Goal: Information Seeking & Learning: Find specific fact

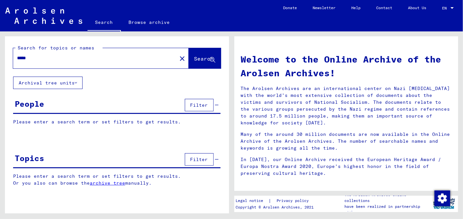
click at [17, 59] on input "*****" at bounding box center [93, 58] width 152 height 7
type input "**********"
click at [194, 56] on span "Search" at bounding box center [204, 58] width 20 height 7
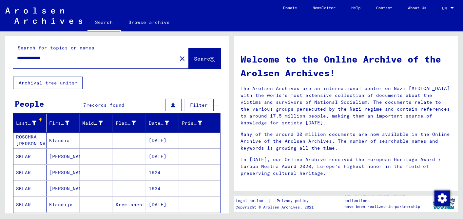
scroll to position [36, 0]
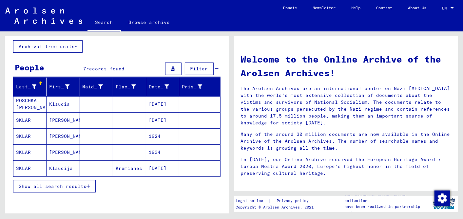
click at [162, 164] on mat-cell "[DATE]" at bounding box center [162, 168] width 33 height 16
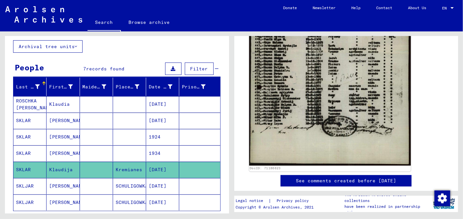
scroll to position [400, 0]
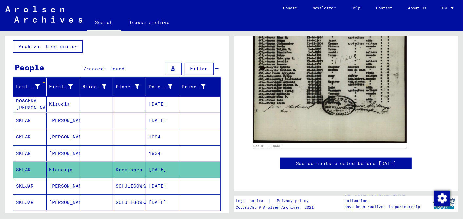
click at [161, 180] on mat-cell "[DATE]" at bounding box center [162, 186] width 33 height 16
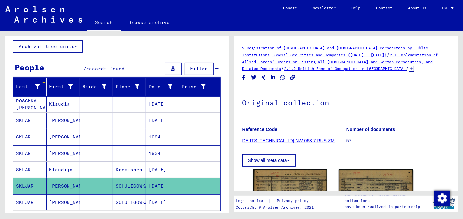
click at [158, 116] on mat-cell "[DATE]" at bounding box center [162, 121] width 33 height 16
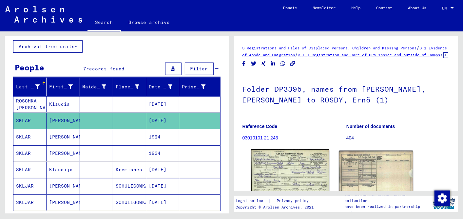
click at [282, 176] on img at bounding box center [290, 173] width 78 height 49
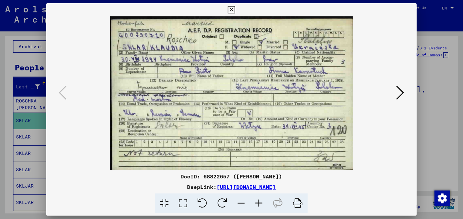
drag, startPoint x: 353, startPoint y: 186, endPoint x: 287, endPoint y: 192, distance: 66.4
click at [287, 192] on div "DocID: 68822657 ([PERSON_NAME]) DeepLink: [URL][DOMAIN_NAME]" at bounding box center [231, 193] width 370 height 41
click at [350, 194] on div at bounding box center [231, 204] width 365 height 20
drag, startPoint x: 357, startPoint y: 184, endPoint x: 167, endPoint y: 187, distance: 190.6
click at [167, 187] on div "DeepLink: [URL][DOMAIN_NAME]" at bounding box center [231, 187] width 370 height 8
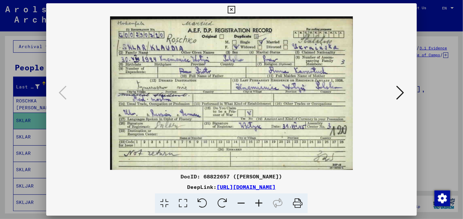
click at [114, 200] on div at bounding box center [231, 204] width 365 height 20
drag, startPoint x: 350, startPoint y: 184, endPoint x: 147, endPoint y: 188, distance: 203.4
click at [147, 188] on div "DeepLink: [URL][DOMAIN_NAME]" at bounding box center [231, 187] width 370 height 8
drag, startPoint x: 147, startPoint y: 188, endPoint x: 163, endPoint y: 186, distance: 16.2
copy link "[URL][DOMAIN_NAME]"
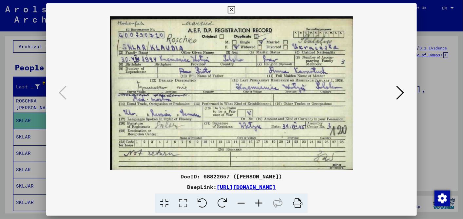
drag, startPoint x: 292, startPoint y: 176, endPoint x: 222, endPoint y: 177, distance: 70.7
click at [222, 177] on div "DocID: 68822657 ([PERSON_NAME])" at bounding box center [231, 177] width 370 height 8
click at [305, 173] on div "DocID: 68822657 ([PERSON_NAME])" at bounding box center [231, 177] width 370 height 8
drag, startPoint x: 292, startPoint y: 176, endPoint x: 222, endPoint y: 177, distance: 70.4
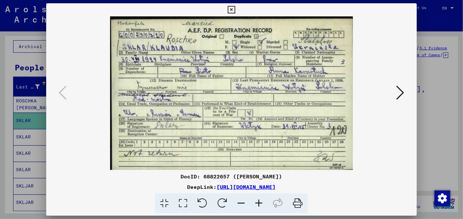
click at [222, 177] on div "DocID: 68822657 ([PERSON_NAME])" at bounding box center [231, 177] width 370 height 8
drag, startPoint x: 222, startPoint y: 177, endPoint x: 252, endPoint y: 175, distance: 30.2
copy div "[PERSON_NAME]"
click at [230, 6] on icon at bounding box center [232, 10] width 8 height 8
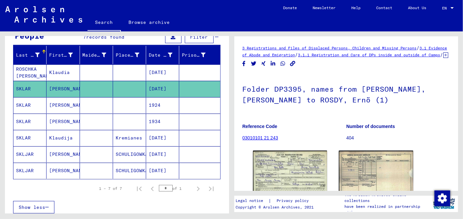
scroll to position [73, 0]
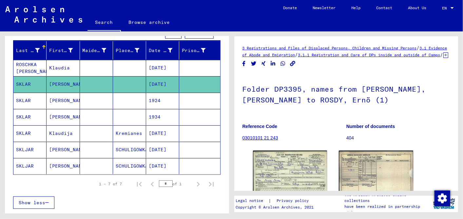
click at [163, 127] on mat-cell "[DATE]" at bounding box center [162, 133] width 33 height 16
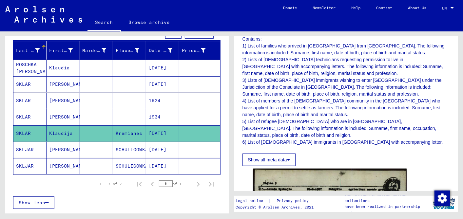
scroll to position [218, 0]
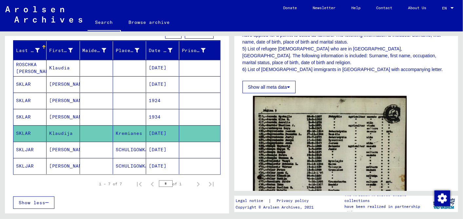
click at [159, 96] on mat-cell "1924" at bounding box center [162, 101] width 33 height 16
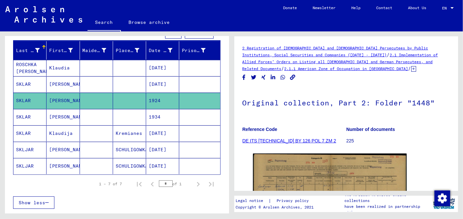
click at [158, 63] on mat-cell "[DATE]" at bounding box center [162, 68] width 33 height 16
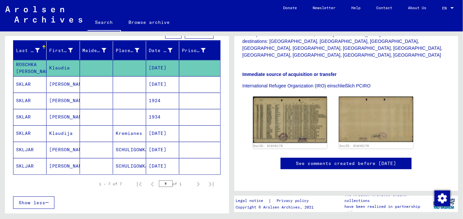
scroll to position [207, 0]
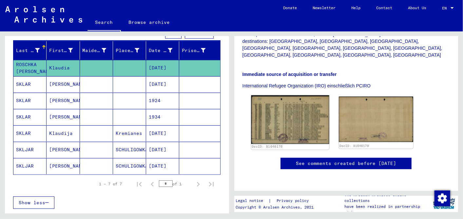
click at [289, 95] on img at bounding box center [290, 119] width 78 height 49
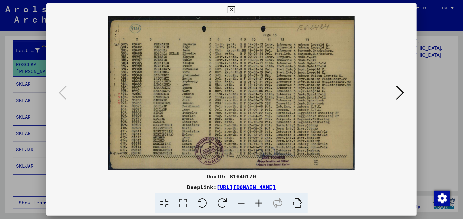
click at [256, 201] on icon at bounding box center [259, 204] width 18 height 20
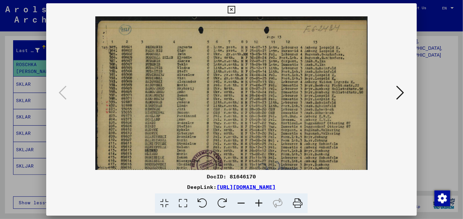
click at [256, 201] on icon at bounding box center [259, 204] width 18 height 20
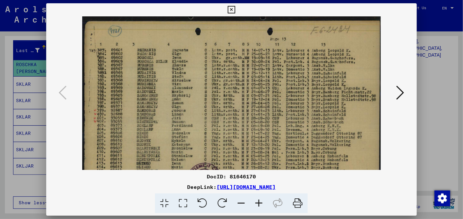
click at [256, 201] on icon at bounding box center [259, 204] width 18 height 20
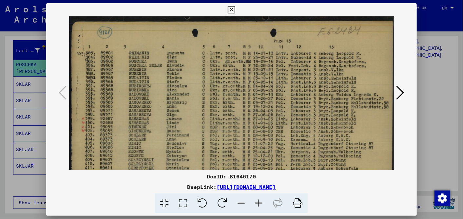
click at [256, 201] on icon at bounding box center [259, 204] width 18 height 20
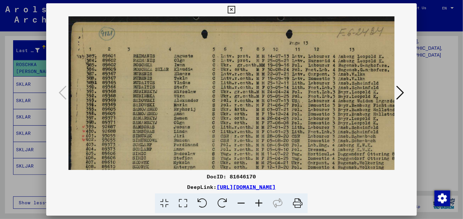
click at [256, 201] on icon at bounding box center [259, 204] width 18 height 20
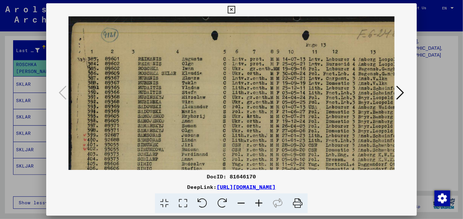
scroll to position [0, 51]
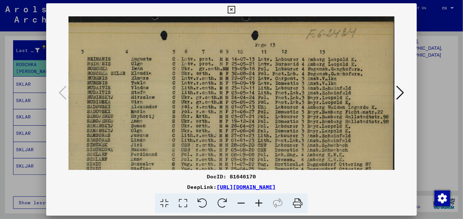
drag, startPoint x: 317, startPoint y: 79, endPoint x: 231, endPoint y: 88, distance: 85.6
click at [231, 88] on img at bounding box center [206, 133] width 377 height 235
drag, startPoint x: 357, startPoint y: 187, endPoint x: 148, endPoint y: 185, distance: 209.2
click at [148, 185] on div "DeepLink: [URL][DOMAIN_NAME]" at bounding box center [231, 187] width 370 height 8
drag, startPoint x: 148, startPoint y: 185, endPoint x: 166, endPoint y: 185, distance: 18.3
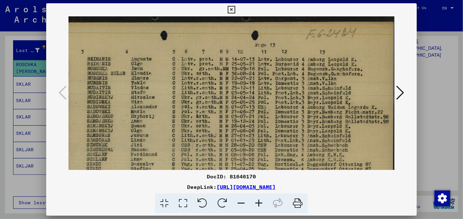
copy link "[URL][DOMAIN_NAME]"
click at [2, 74] on div at bounding box center [231, 109] width 463 height 219
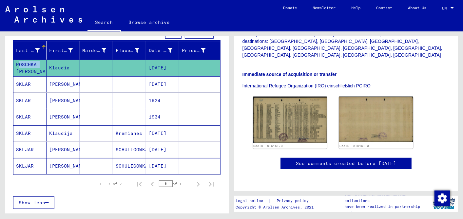
drag, startPoint x: 38, startPoint y: 62, endPoint x: 14, endPoint y: 63, distance: 24.6
click at [14, 63] on mat-cell "ROSCHKA [PERSON_NAME]" at bounding box center [29, 68] width 33 height 16
drag, startPoint x: 14, startPoint y: 63, endPoint x: 28, endPoint y: 64, distance: 14.4
copy mat-cell "ROSCHKA"
click at [159, 95] on mat-cell "1924" at bounding box center [162, 101] width 33 height 16
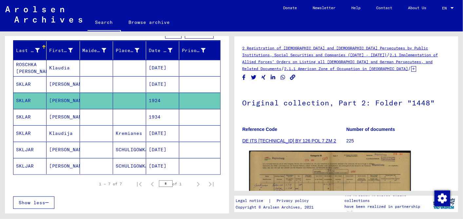
scroll to position [109, 0]
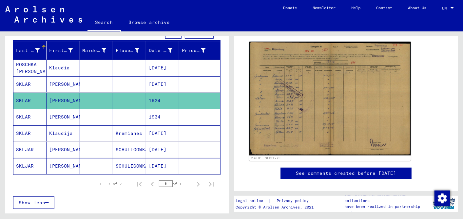
click at [313, 118] on img at bounding box center [329, 99] width 161 height 114
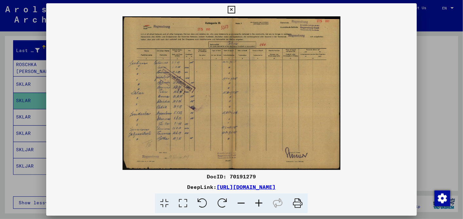
scroll to position [0, 0]
click at [230, 8] on icon at bounding box center [232, 10] width 8 height 8
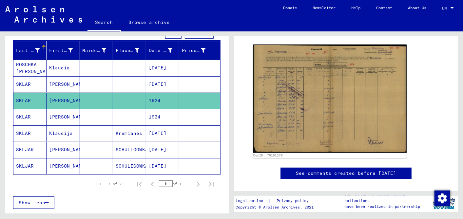
click at [152, 111] on mat-cell "1934" at bounding box center [162, 117] width 33 height 16
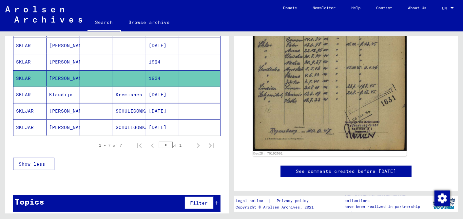
scroll to position [114, 0]
